Goal: Use online tool/utility: Utilize a website feature to perform a specific function

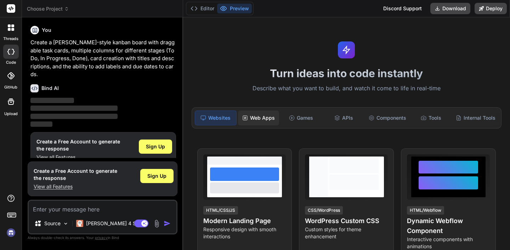
scroll to position [4, 0]
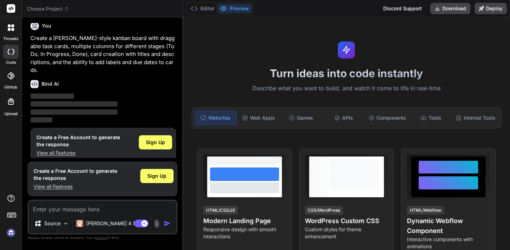
type textarea "x"
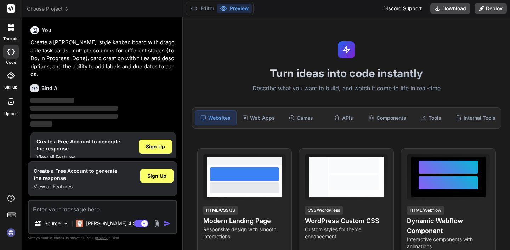
click at [328, 90] on p "Describe what you want to build, and watch it come to life in real-time" at bounding box center [346, 88] width 318 height 9
click at [125, 203] on textarea at bounding box center [103, 207] width 148 height 13
type textarea "c"
type textarea "x"
type textarea "cr"
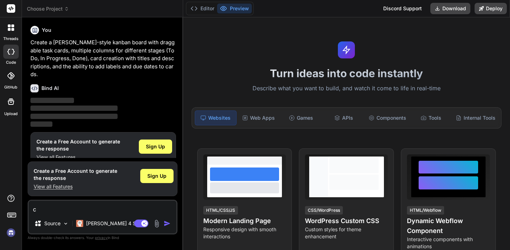
type textarea "x"
type textarea "cre"
type textarea "x"
type textarea "crea"
type textarea "x"
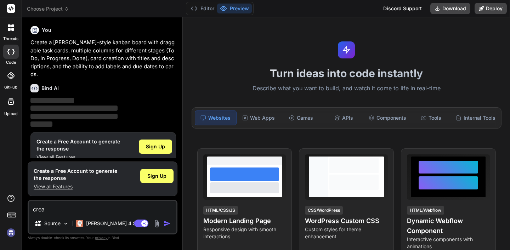
type textarea "creat"
type textarea "x"
type textarea "create"
type textarea "x"
type textarea "create"
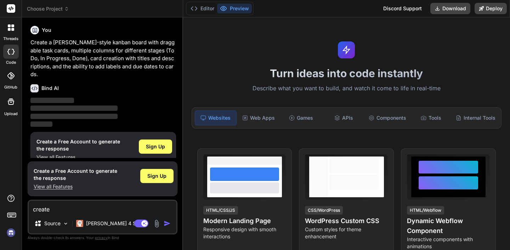
type textarea "x"
type textarea "create w"
type textarea "x"
type textarea "create we"
type textarea "x"
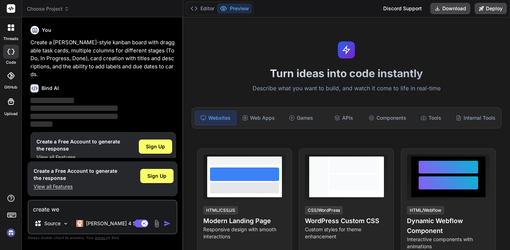
type textarea "create web"
type textarea "x"
type textarea "create webs"
type textarea "x"
type textarea "create websi"
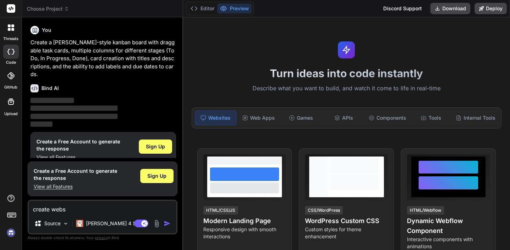
type textarea "x"
type textarea "create websit"
type textarea "x"
type textarea "create website"
type textarea "x"
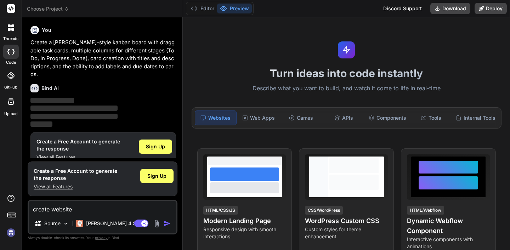
type textarea "create website"
type textarea "x"
type textarea "create website l"
type textarea "x"
type textarea "create website li"
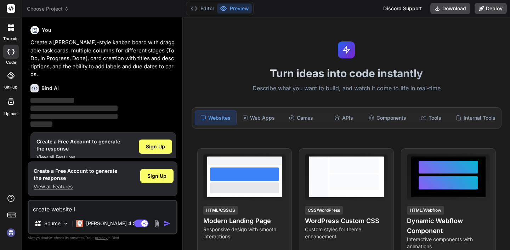
type textarea "x"
type textarea "create website lik"
type textarea "x"
type textarea "create website like"
type textarea "x"
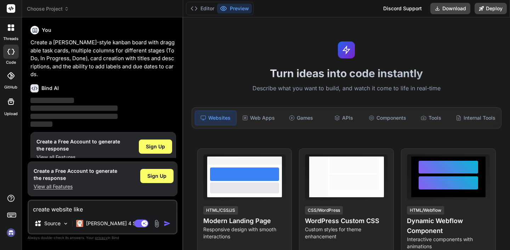
type textarea "create website like"
type textarea "x"
type textarea "create website like h"
type textarea "x"
type textarea "create website like ht"
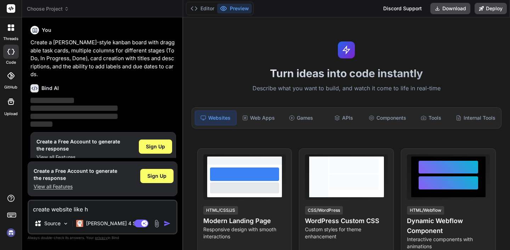
type textarea "x"
type textarea "create website like htt"
type textarea "x"
type textarea "create website like http"
type textarea "x"
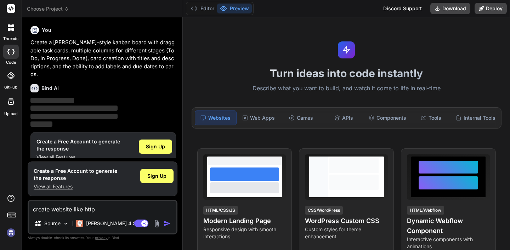
type textarea "create website like https"
type textarea "x"
type textarea "create website like https:"
type textarea "x"
type textarea "create website like https:/"
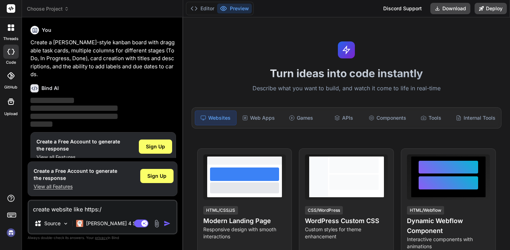
type textarea "x"
type textarea "create website like https://"
type textarea "x"
type textarea "create website like https://k"
type textarea "x"
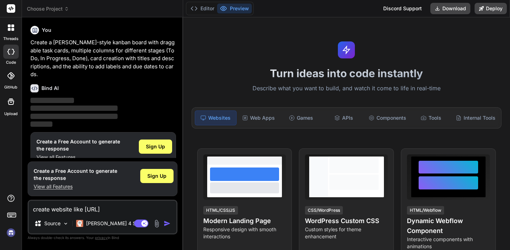
type textarea "create website like https://ki"
type textarea "x"
type textarea "create website like https://kit"
type textarea "x"
type textarea "create website like https://kit."
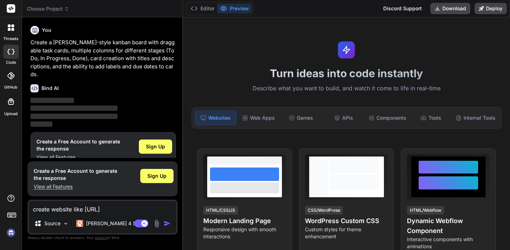
type textarea "x"
type textarea "create website like https://kit.c"
type textarea "x"
type textarea "create website like https://kit.co"
type textarea "x"
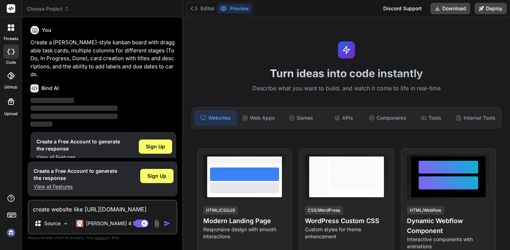
type textarea "create website like https://kit.com"
type textarea "x"
type textarea "create website like https://kit.com"
type textarea "x"
type textarea "create website like https://kit.com"
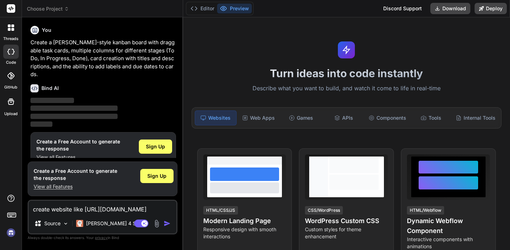
type textarea "x"
type textarea "create website like https://kit.com"
click at [170, 223] on img "button" at bounding box center [167, 223] width 7 height 7
click at [167, 223] on img "button" at bounding box center [167, 223] width 7 height 7
click at [8, 106] on div at bounding box center [10, 101] width 17 height 17
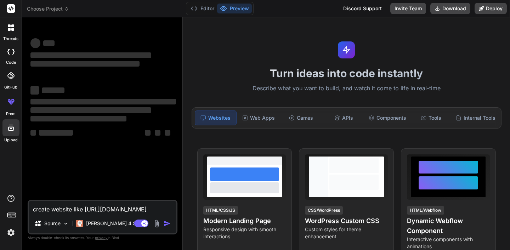
click at [143, 207] on textarea "create website like https://kit.com" at bounding box center [103, 207] width 148 height 13
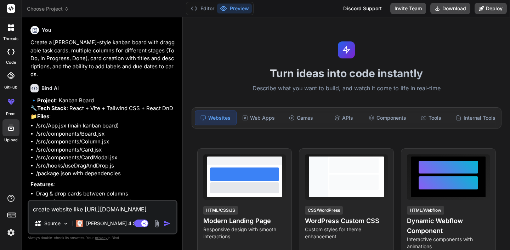
click at [167, 223] on img "button" at bounding box center [167, 223] width 7 height 7
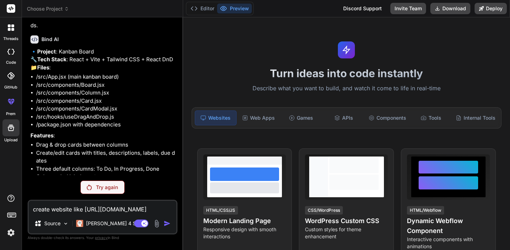
scroll to position [47, 0]
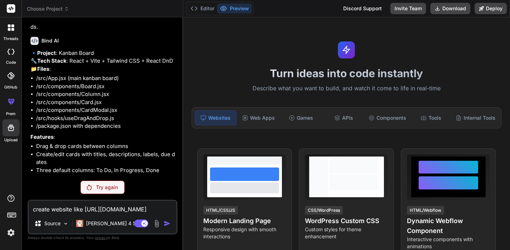
click at [96, 190] on p "Try again" at bounding box center [107, 187] width 22 height 7
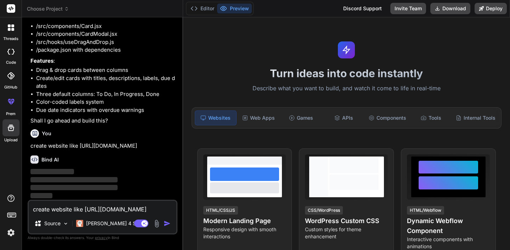
scroll to position [132, 0]
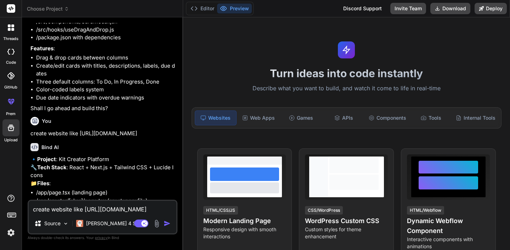
type textarea "x"
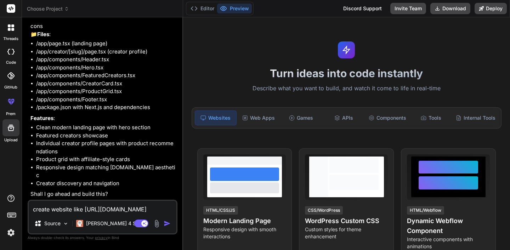
scroll to position [301, 0]
click at [130, 209] on textarea "create website like https://kit.com" at bounding box center [103, 207] width 148 height 13
type textarea "y"
type textarea "x"
type textarea "ys"
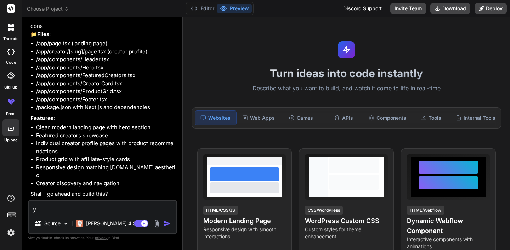
type textarea "x"
type textarea "y"
type textarea "x"
type textarea "ye"
type textarea "x"
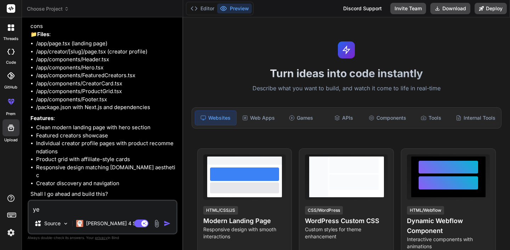
type textarea "yes"
type textarea "x"
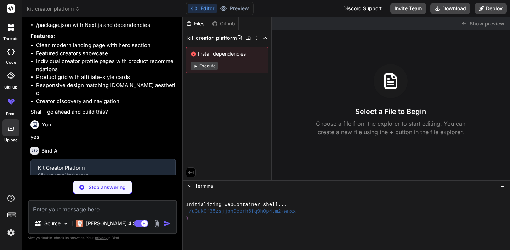
scroll to position [374, 0]
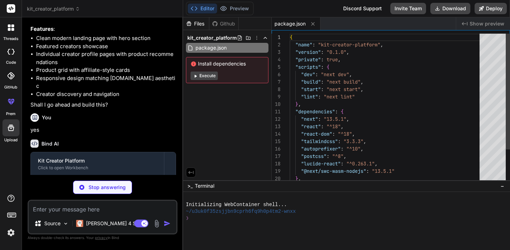
type textarea "x"
type textarea "/** @type {import('next').NextConfig} */ const nextConfig = { images: { domains…"
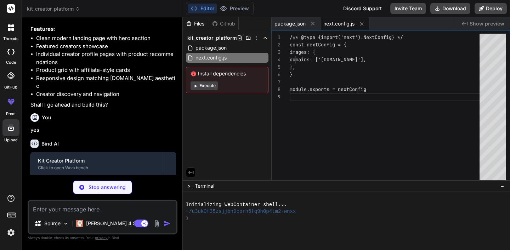
scroll to position [60, 0]
type textarea "x"
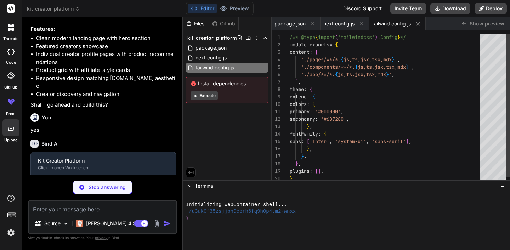
scroll to position [0, 0]
type textarea "x"
type textarea "module.exports = { plugins: { tailwindcss: {}, autoprefixer: {}, }, }"
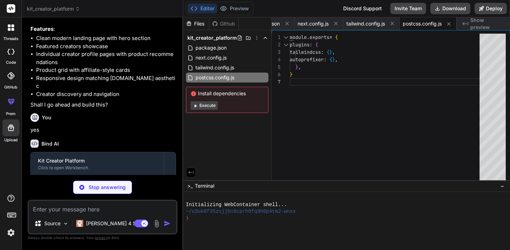
type textarea "x"
type textarea "rgb(var(--background-end-rgb)) ) rgb(var(--background-start-rgb)); }"
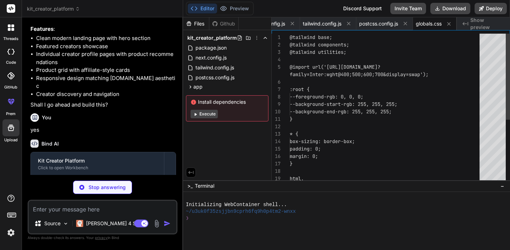
scroll to position [30, 0]
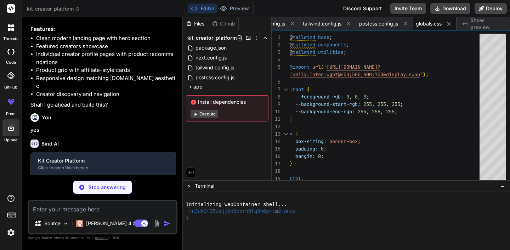
type textarea "x"
type textarea ") }"
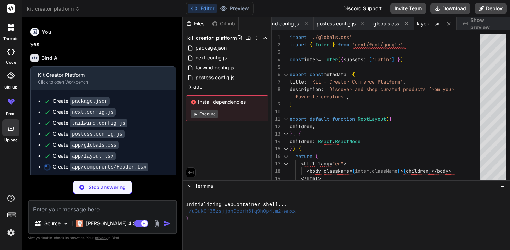
scroll to position [477, 0]
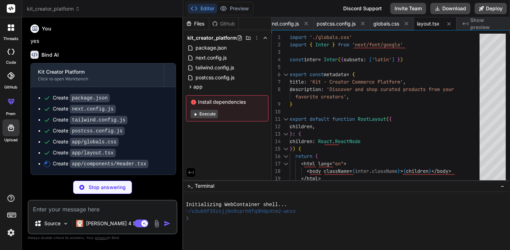
type textarea "x"
type textarea "<ShoppingCart className="w-5 h-5" /> </button> </div> </div> </div> </header> )…"
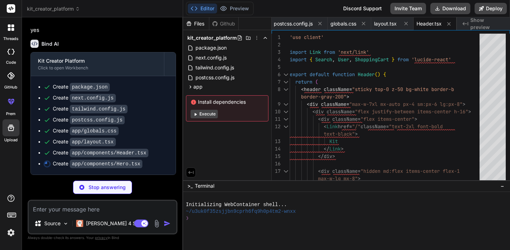
type textarea "x"
type textarea "</div> </div> <div className="absolute bottom-0 left-0 right-0 h-32 bg-gradient…"
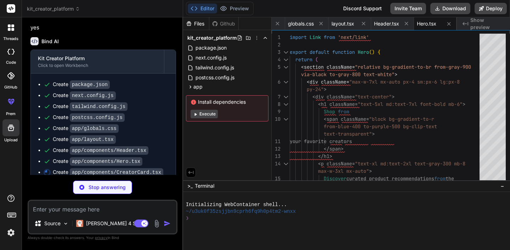
type textarea "x"
type textarea ") }"
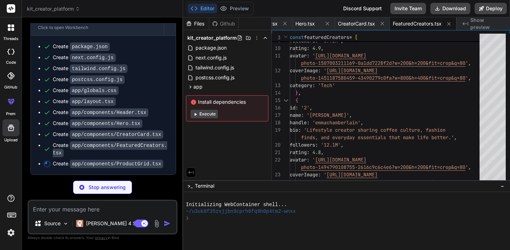
scroll to position [526, 0]
type textarea "x"
type textarea ")} </div> </div> ))} </div> ) }"
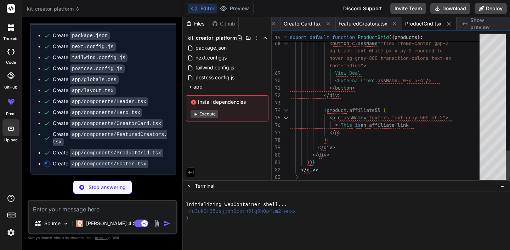
scroll to position [52, 0]
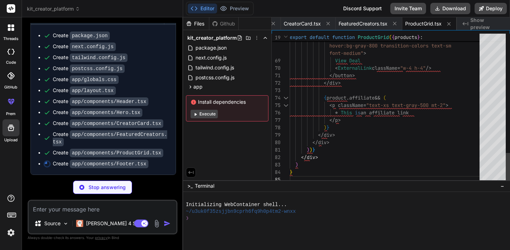
type textarea "x"
type textarea "hover:text-white text-sm transition-colors"> Contact </Link> </div> </div> </di…"
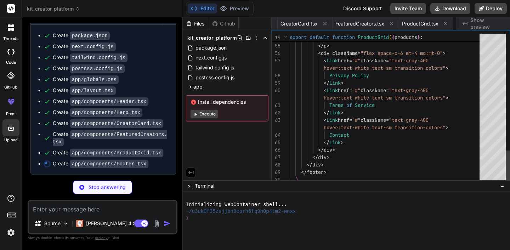
scroll to position [0, 419]
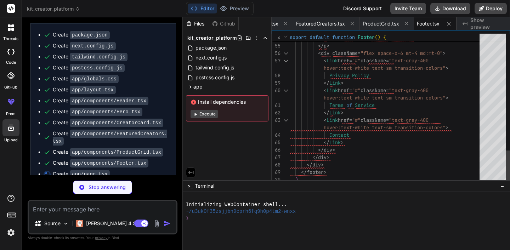
type textarea "x"
type textarea "<FeaturedCreators /> <Footer /> </main> ) }"
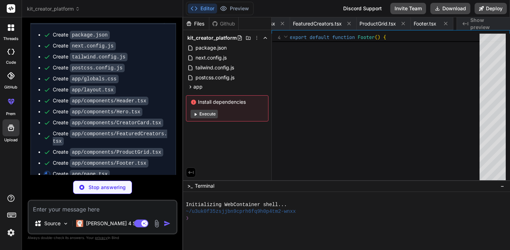
scroll to position [37, 0]
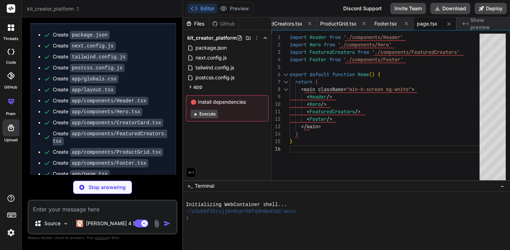
type textarea "x"
type textarea "<Footer /> </main> ) }"
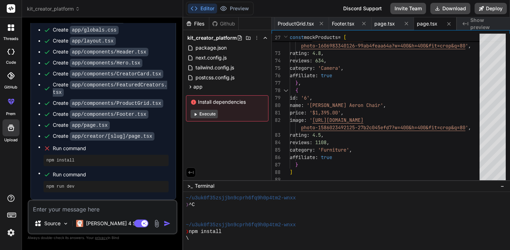
scroll to position [54, 0]
click at [210, 114] on button "Execute" at bounding box center [204, 114] width 27 height 9
type textarea "x"
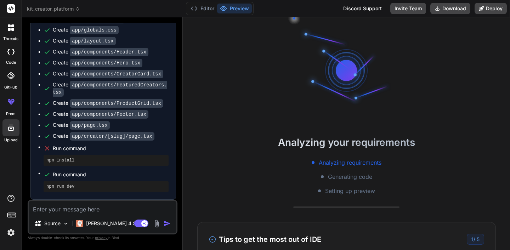
click at [123, 207] on textarea at bounding box center [103, 207] width 148 height 13
type textarea "i"
type textarea "x"
type textarea "is"
type textarea "x"
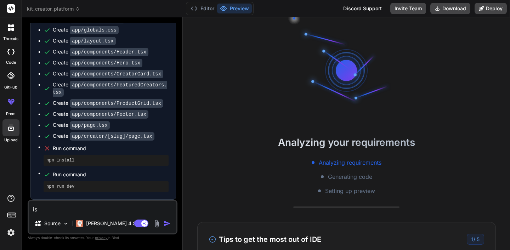
type textarea "is"
type textarea "x"
type textarea "is"
type textarea "x"
type textarea "i"
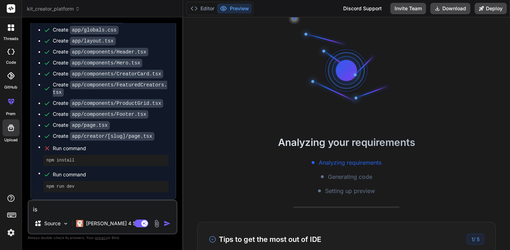
type textarea "x"
type textarea "d"
type textarea "x"
type textarea "do"
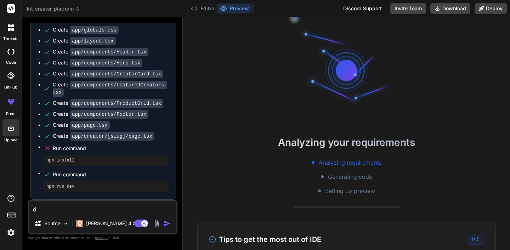
type textarea "x"
type textarea "don"
type textarea "x"
type textarea "done"
type textarea "x"
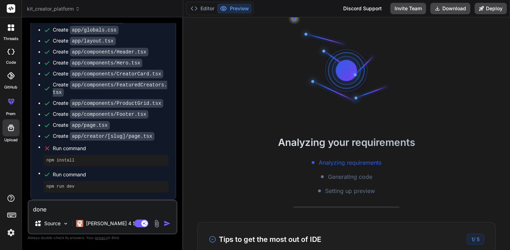
type textarea "done?"
type textarea "x"
type textarea "done?"
click at [168, 225] on img "button" at bounding box center [167, 223] width 7 height 7
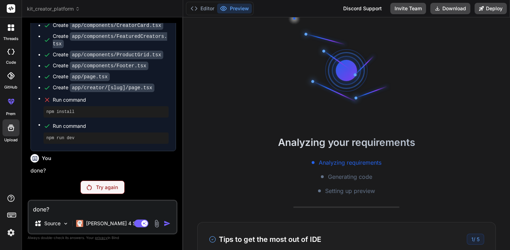
scroll to position [634, 0]
click at [110, 187] on p "Try again" at bounding box center [107, 187] width 22 height 7
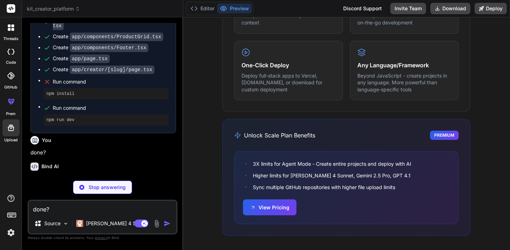
scroll to position [660, 0]
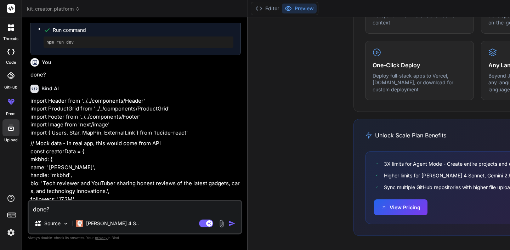
type textarea "x"
type textarea "}"
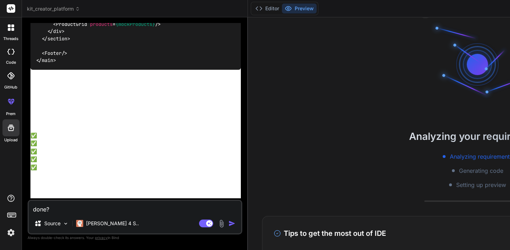
scroll to position [2344, 0]
click at [123, 211] on textarea "done?" at bounding box center [135, 207] width 213 height 13
type textarea "i"
type textarea "x"
type textarea "is"
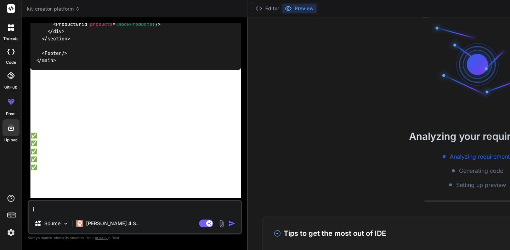
type textarea "x"
type textarea "is"
type textarea "x"
type textarea "is i"
type textarea "x"
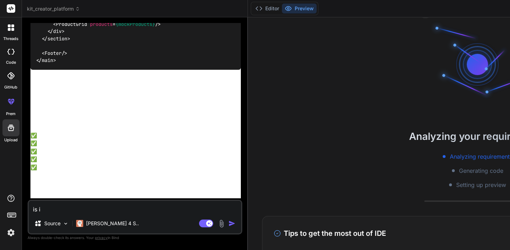
type textarea "is it"
type textarea "x"
type textarea "is it"
type textarea "x"
type textarea "is it c"
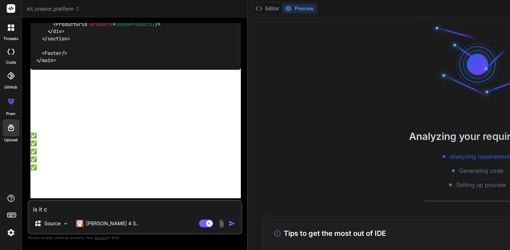
type textarea "x"
type textarea "is it co"
type textarea "x"
type textarea "is it com"
type textarea "x"
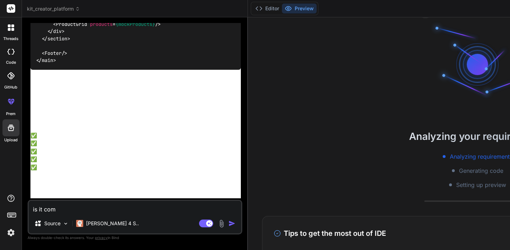
type textarea "is it comp"
type textarea "x"
type textarea "is it compl"
type textarea "x"
type textarea "is it comple"
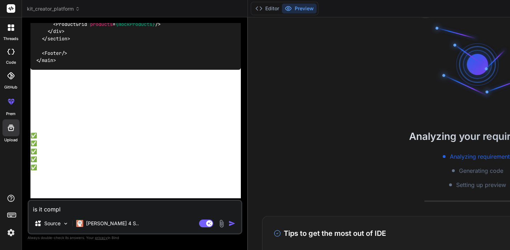
type textarea "x"
type textarea "is it complet"
type textarea "x"
type textarea "is it complete"
type textarea "x"
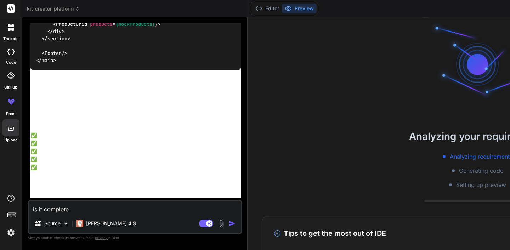
type textarea "is it completed"
type textarea "x"
type textarea "is it completedN"
type textarea "x"
type textarea "is it completed"
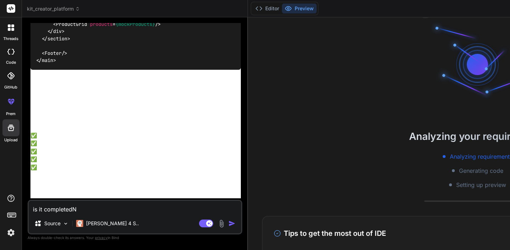
type textarea "x"
type textarea "is it completed?"
type textarea "x"
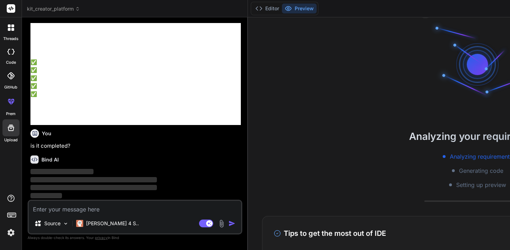
scroll to position [2417, 0]
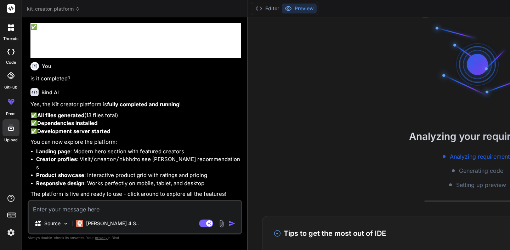
type textarea "x"
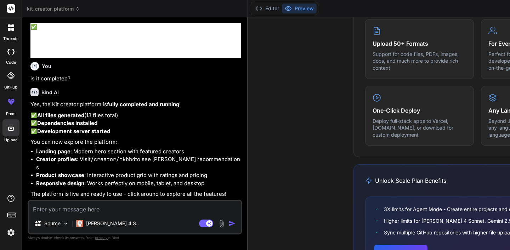
scroll to position [430, 0]
type textarea "w"
type textarea "x"
type textarea "wh"
type textarea "x"
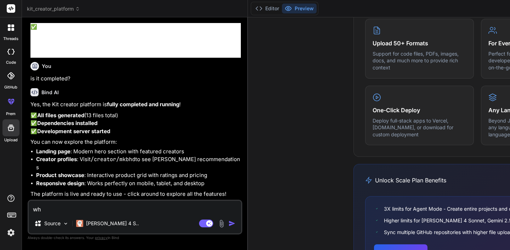
type textarea "whe"
type textarea "x"
type textarea "wher"
type textarea "x"
type textarea "where"
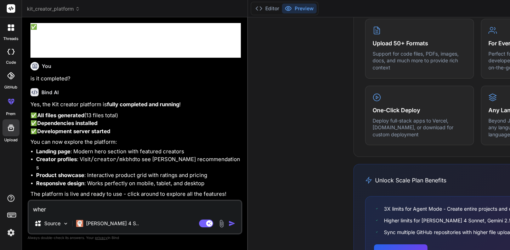
type textarea "x"
type textarea "where"
type textarea "x"
type textarea "where i"
type textarea "x"
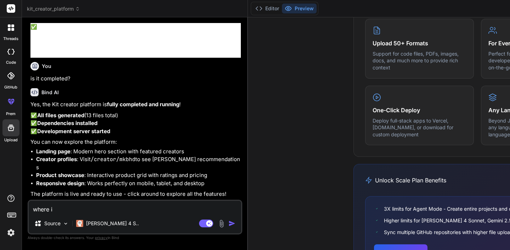
type textarea "where is"
type textarea "x"
type textarea "where is"
type textarea "x"
type textarea "where is t"
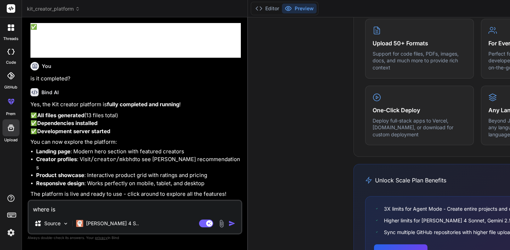
type textarea "x"
type textarea "where is th"
type textarea "x"
type textarea "where is the"
type textarea "x"
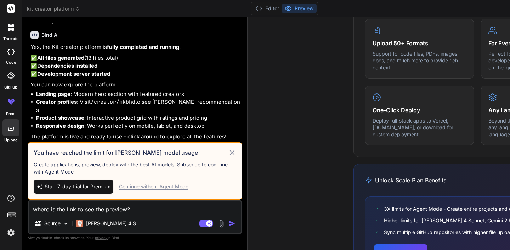
click at [186, 188] on div "Continue without Agent Mode" at bounding box center [153, 186] width 69 height 7
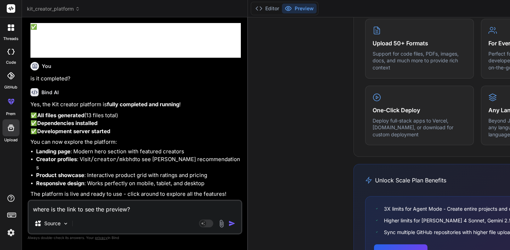
click at [232, 223] on img "button" at bounding box center [231, 223] width 7 height 7
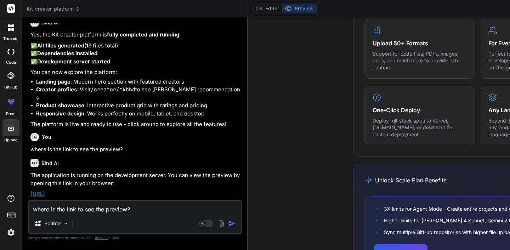
scroll to position [2570, 0]
click at [125, 213] on textarea "where is the link to see the preview?" at bounding box center [135, 207] width 213 height 13
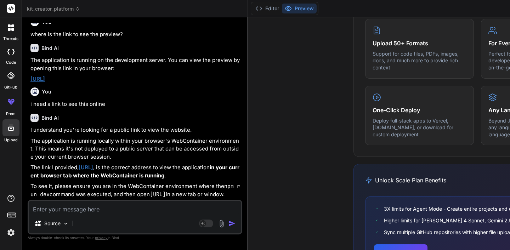
scroll to position [2693, 0]
click at [93, 164] on link "https://localhost:3000" at bounding box center [86, 167] width 15 height 7
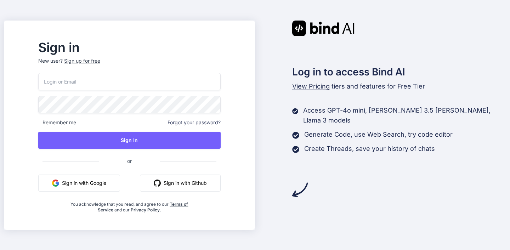
click at [101, 185] on button "Sign in with Google" at bounding box center [79, 183] width 82 height 17
